Goal: Task Accomplishment & Management: Use online tool/utility

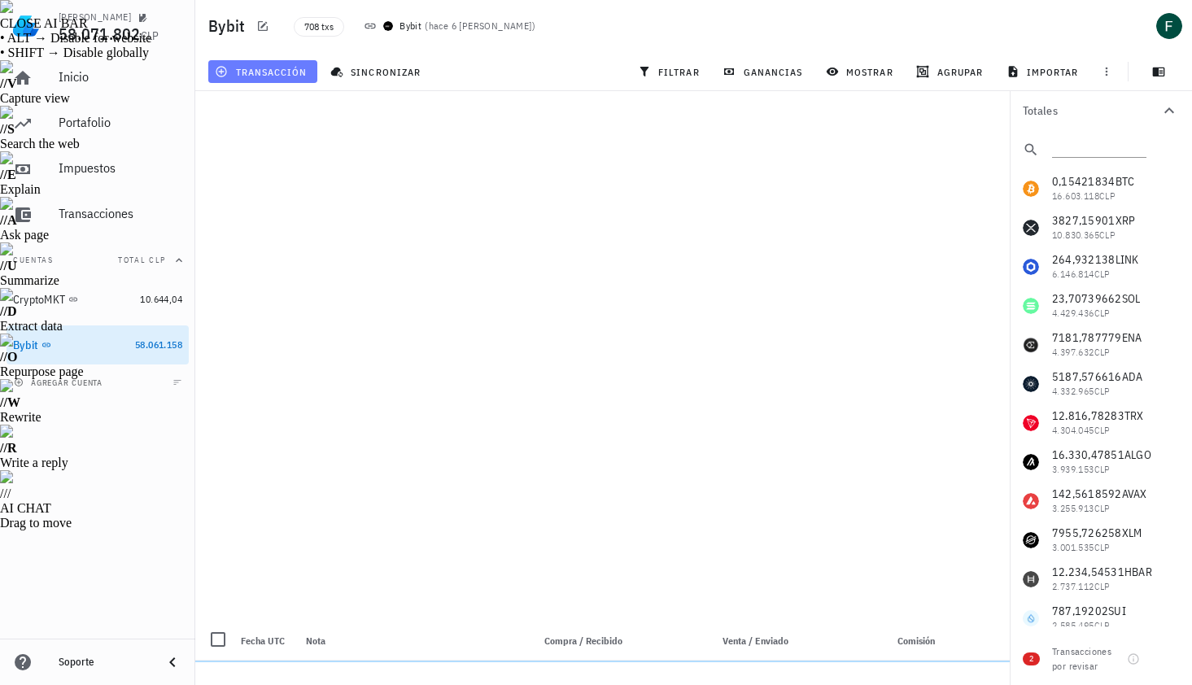
click at [276, 73] on span "transacción" at bounding box center [262, 71] width 89 height 13
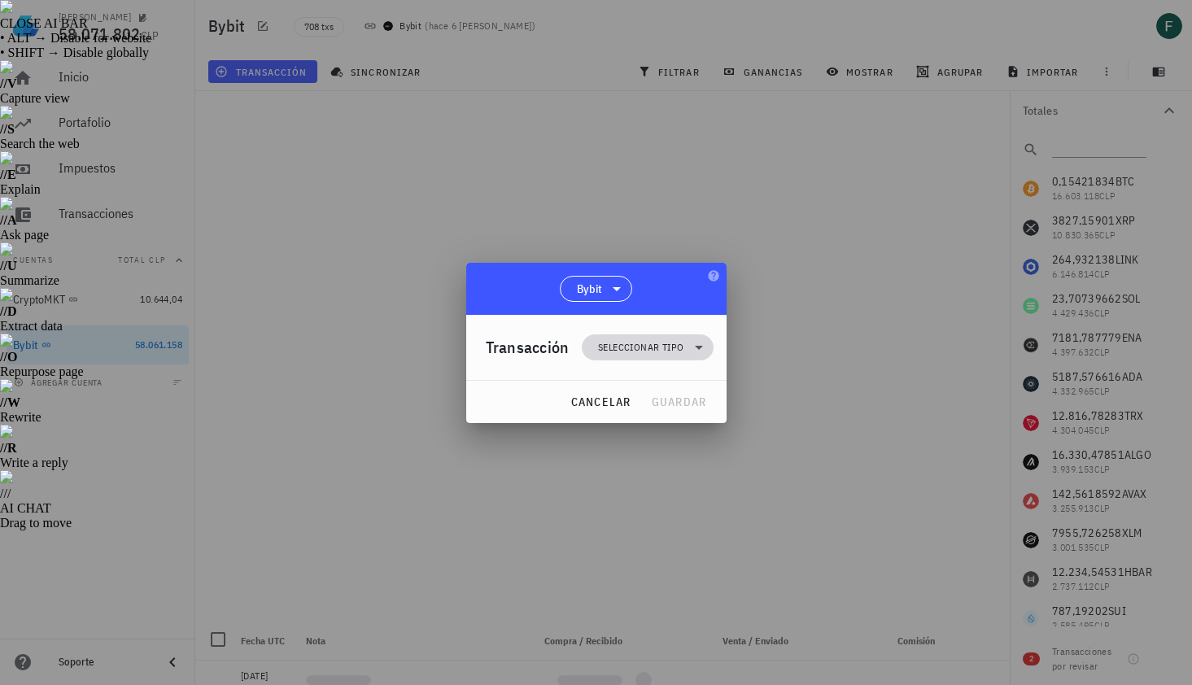
click at [608, 356] on span "Seleccionar tipo" at bounding box center [647, 347] width 111 height 26
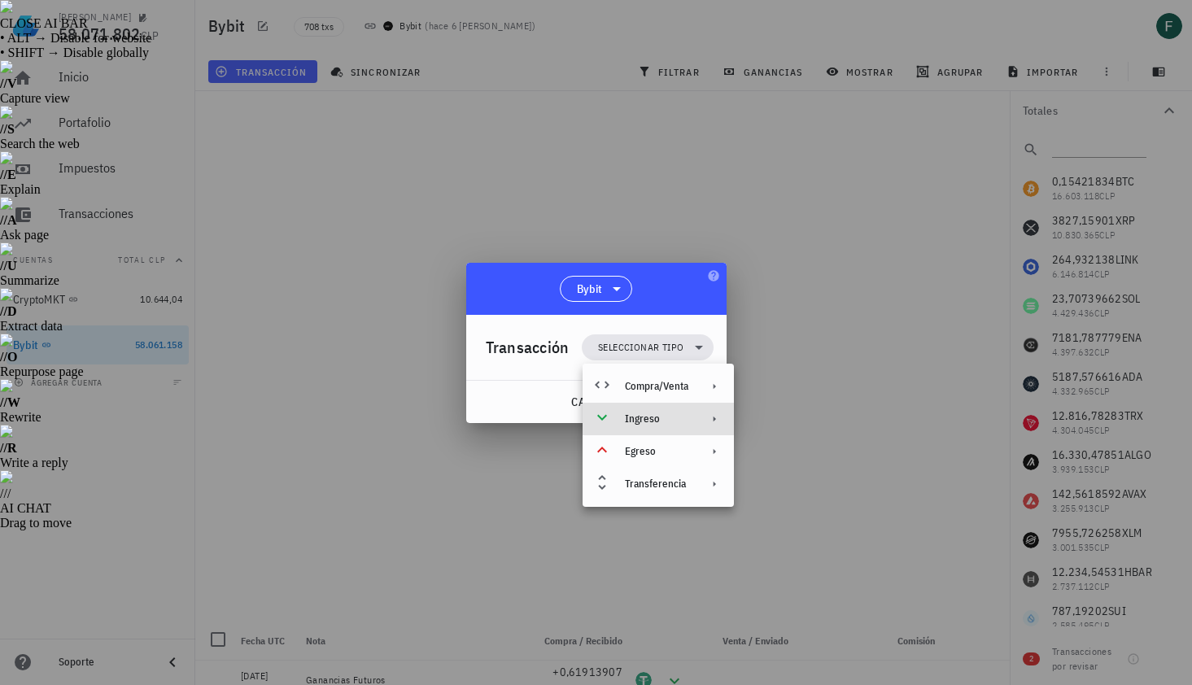
click at [639, 416] on div "Ingreso" at bounding box center [656, 419] width 63 height 13
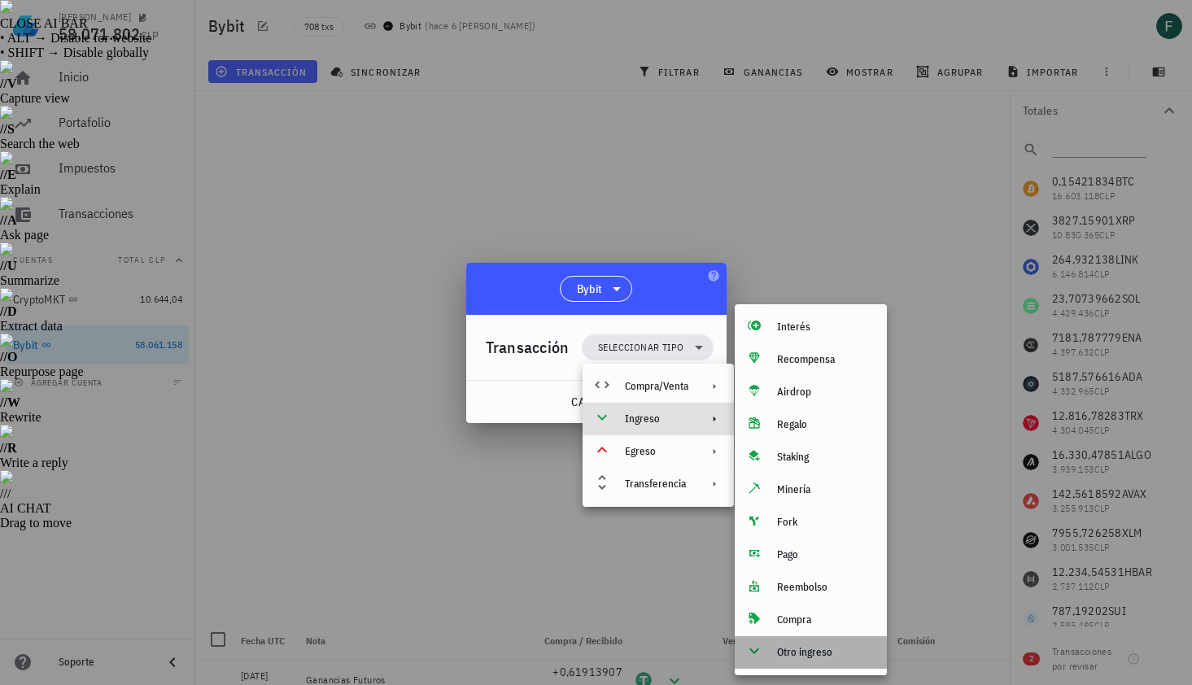
click at [823, 645] on div "Otro ingreso" at bounding box center [811, 652] width 152 height 33
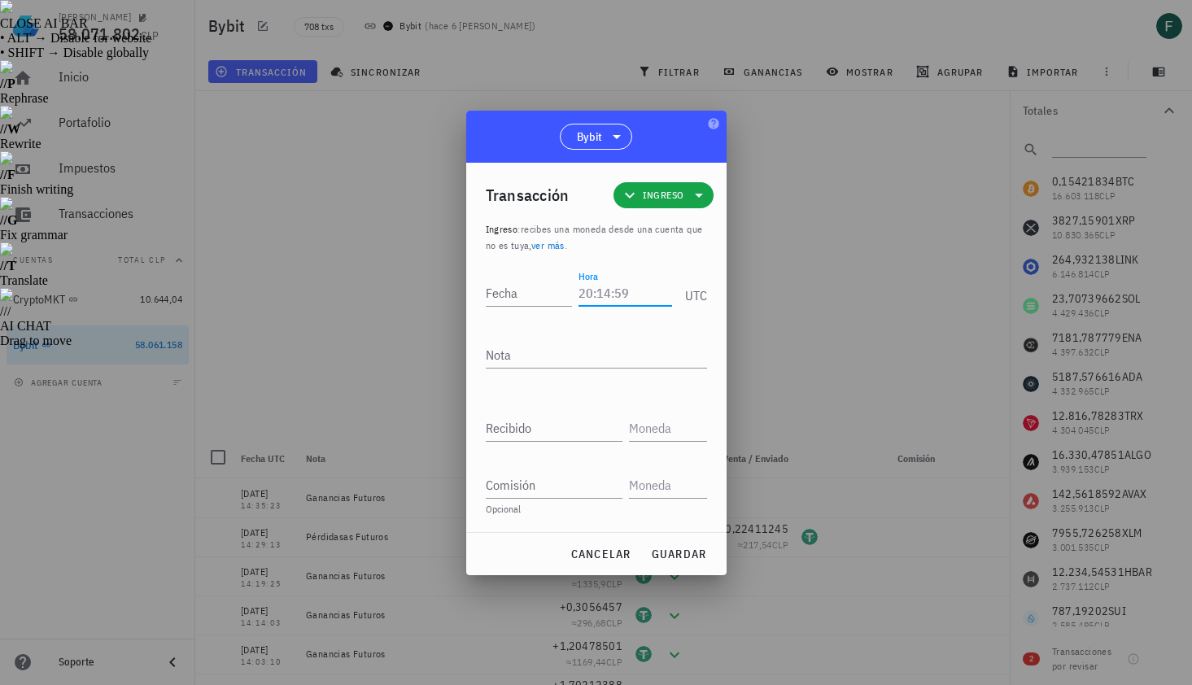
click at [614, 298] on input "Hora" at bounding box center [625, 293] width 93 height 26
type input "13:55:53"
click at [585, 357] on textarea "Nota" at bounding box center [596, 355] width 221 height 26
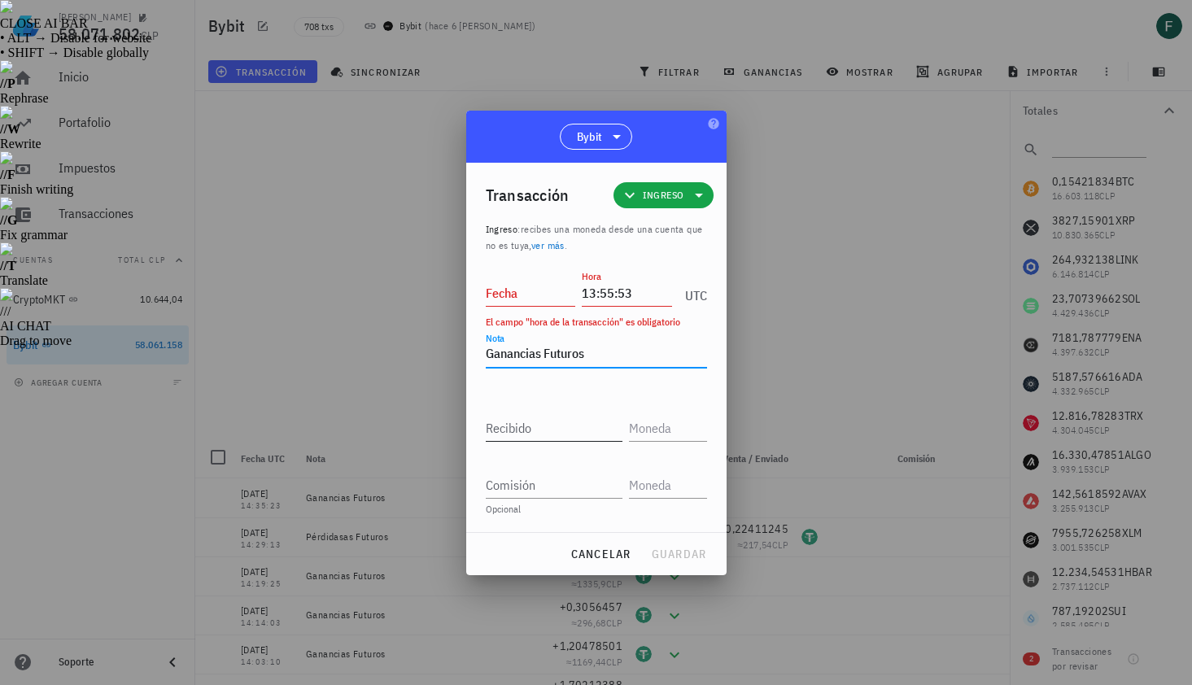
type textarea "Ganancias Futuros"
click at [574, 430] on input "Recibido" at bounding box center [554, 428] width 137 height 26
paste input "1,90865339"
type input "1,90865339"
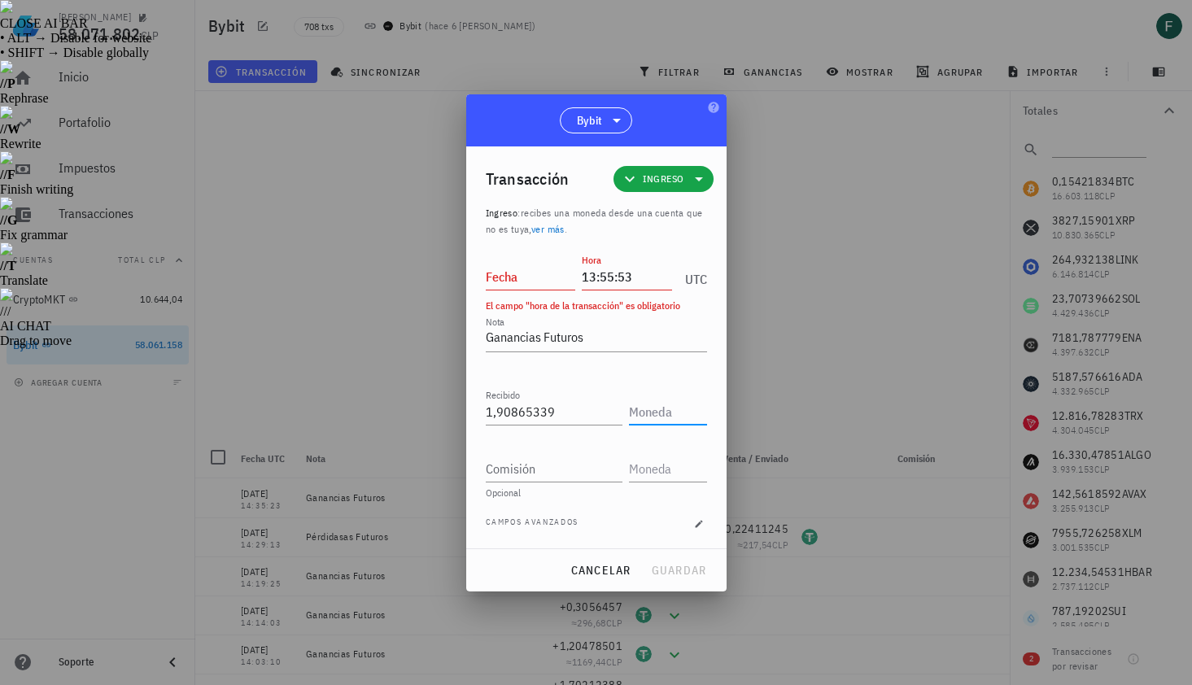
click at [657, 420] on input "text" at bounding box center [666, 412] width 75 height 26
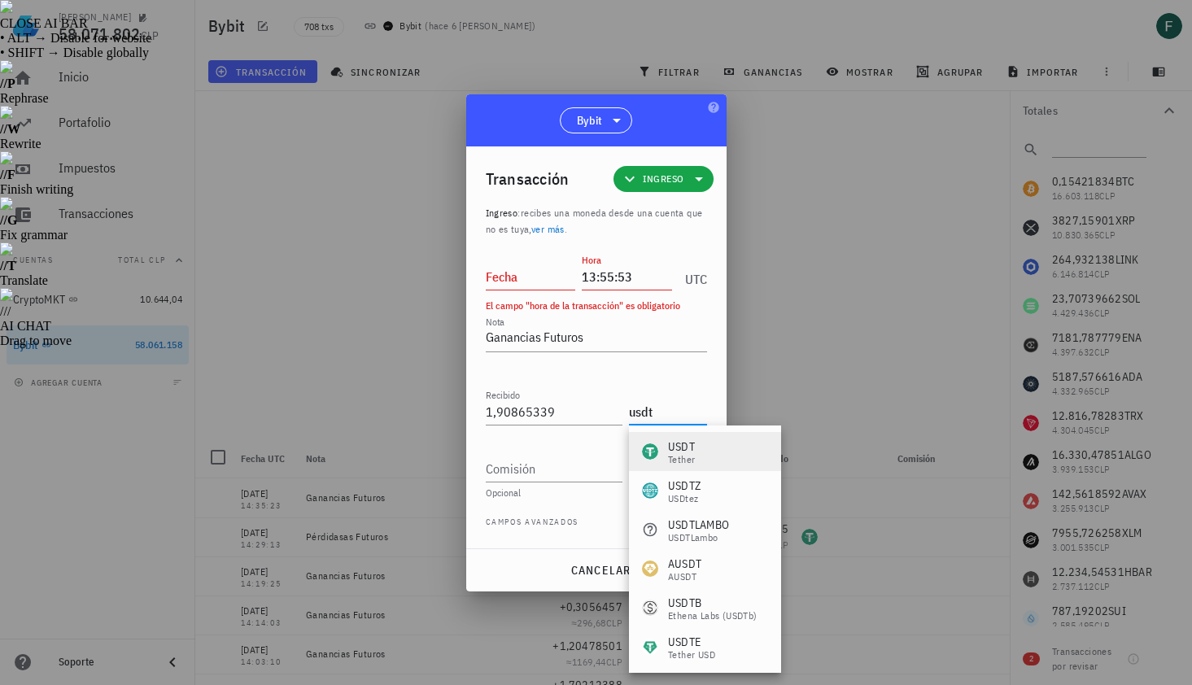
click at [686, 440] on div "USDT" at bounding box center [681, 447] width 27 height 16
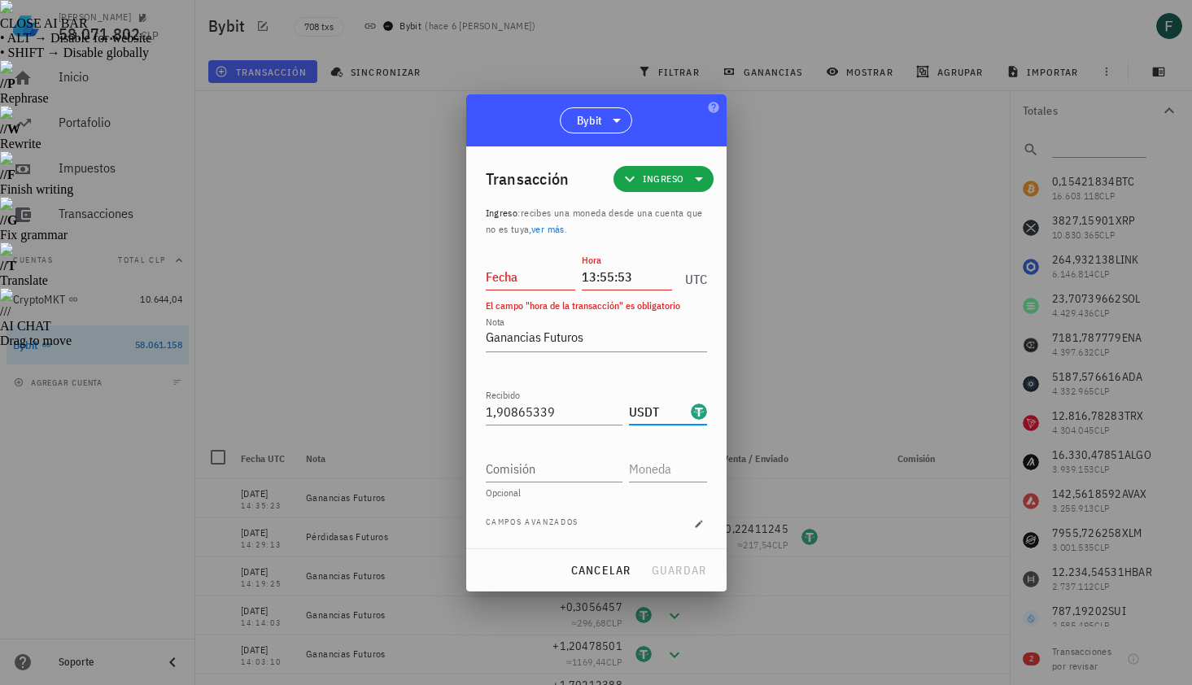
type input "USDT"
click at [535, 276] on input "Fecha" at bounding box center [531, 277] width 90 height 26
type input "2025-08-25"
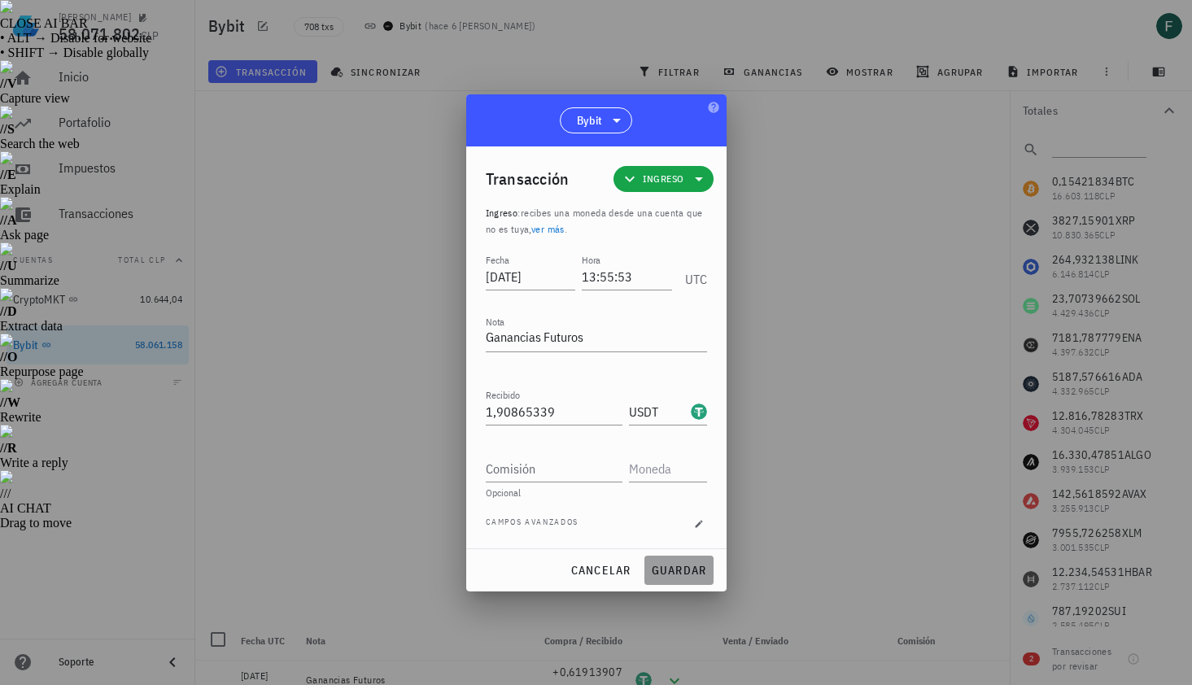
click at [687, 583] on button "guardar" at bounding box center [678, 570] width 69 height 29
